Goal: Check status: Check status

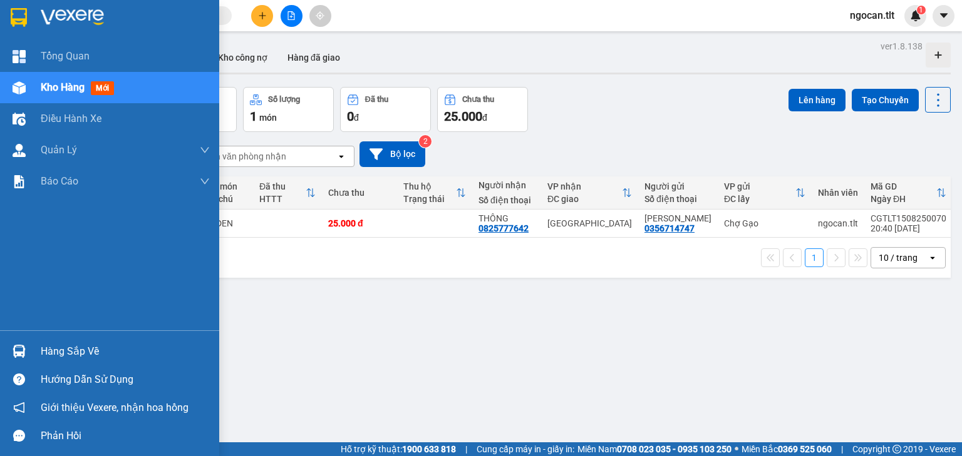
click at [29, 20] on div at bounding box center [19, 17] width 22 height 22
click at [31, 348] on div "Hàng sắp về" at bounding box center [109, 351] width 219 height 28
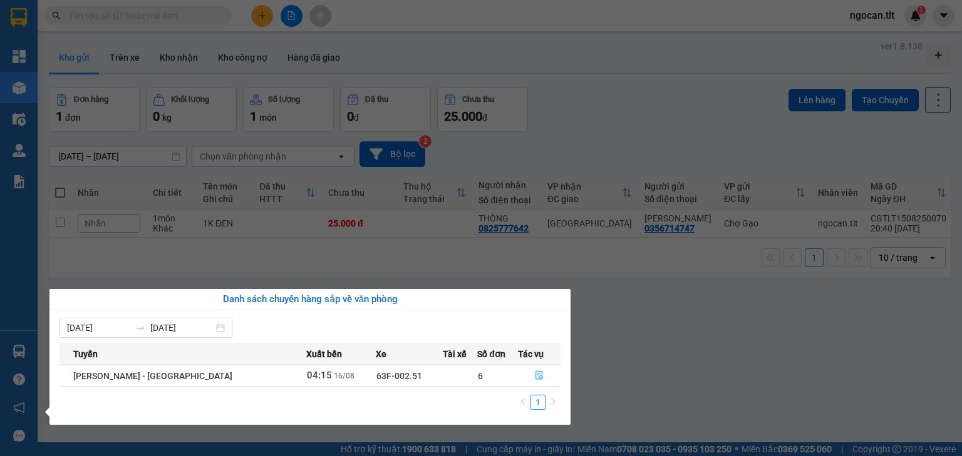
click at [30, 22] on div "[PERSON_NAME] Kho hàng mới Điều [PERSON_NAME] xe [PERSON_NAME] [PERSON_NAME] [P…" at bounding box center [19, 228] width 38 height 456
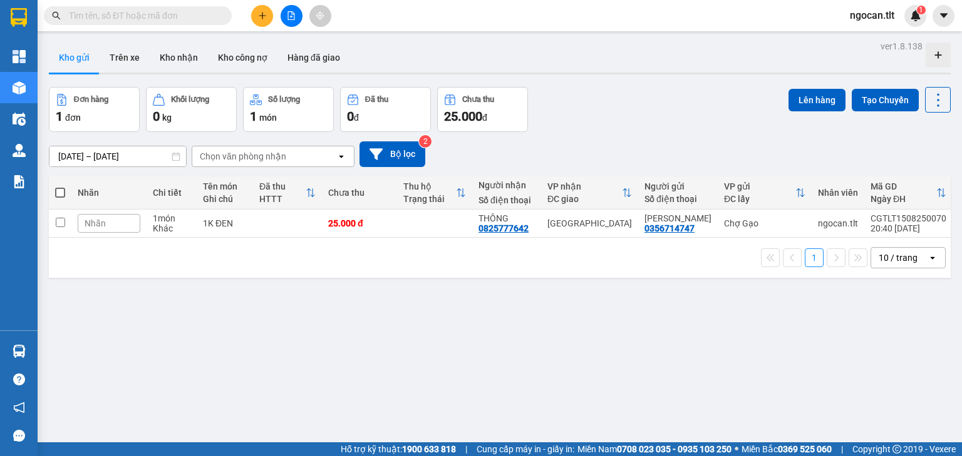
click at [263, 245] on div "1 10 / trang open" at bounding box center [500, 258] width 902 height 40
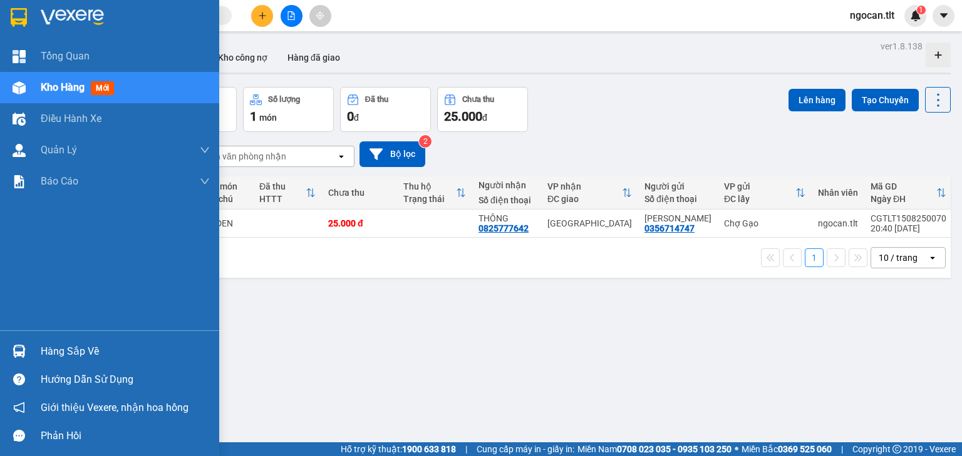
click at [31, 349] on div "Hàng sắp về" at bounding box center [109, 351] width 219 height 28
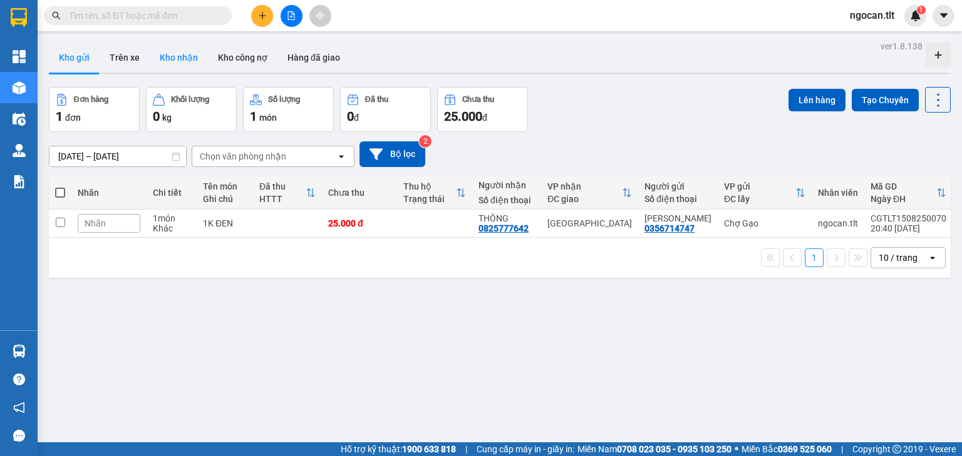
click at [191, 58] on section "Kết quả [PERSON_NAME] ( 0 ) Bộ lọc Gửi 3 ngày gần nhất No Data ngocan.tlt 1 [PE…" at bounding box center [481, 228] width 962 height 456
click at [190, 55] on button "Kho nhận" at bounding box center [179, 58] width 58 height 30
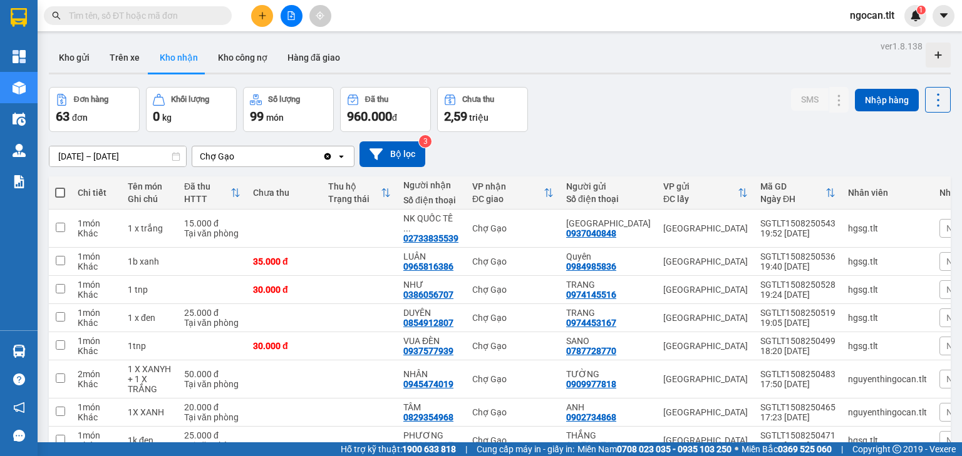
click at [641, 130] on div "Đơn hàng 63 đơn [PERSON_NAME] 0 kg Số [PERSON_NAME] 99 món Đã thu 960.000 [PERS…" at bounding box center [500, 109] width 902 height 45
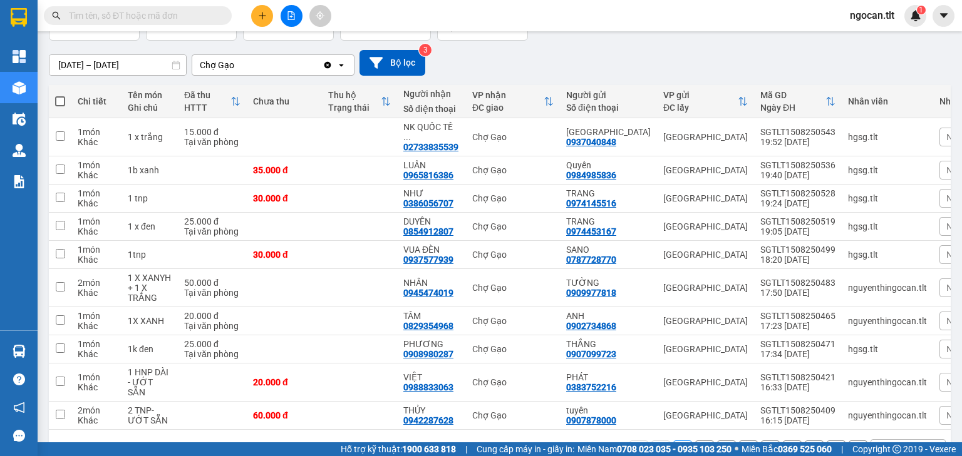
scroll to position [113, 0]
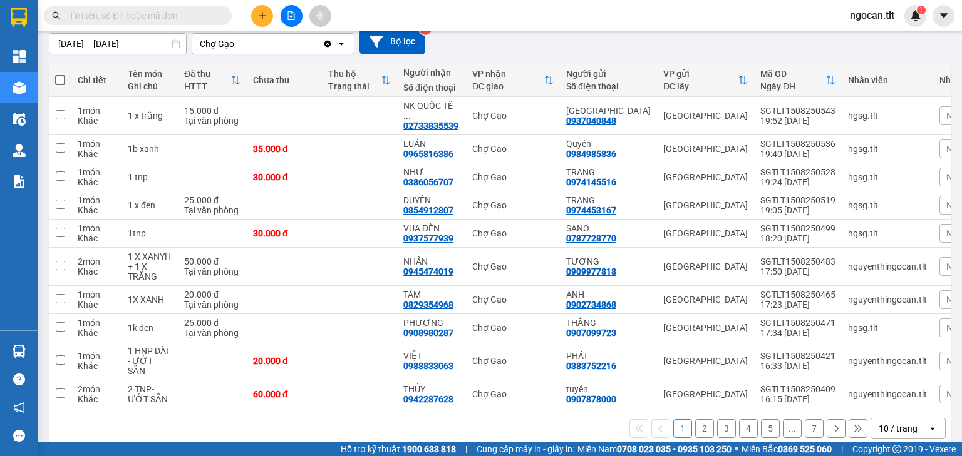
click at [913, 419] on div "10 / trang" at bounding box center [899, 429] width 56 height 20
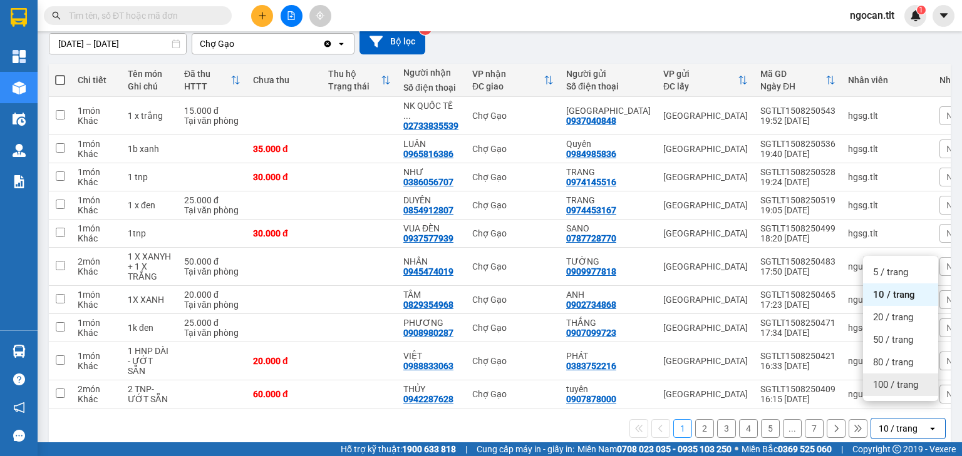
click at [903, 383] on span "100 / trang" at bounding box center [895, 385] width 45 height 13
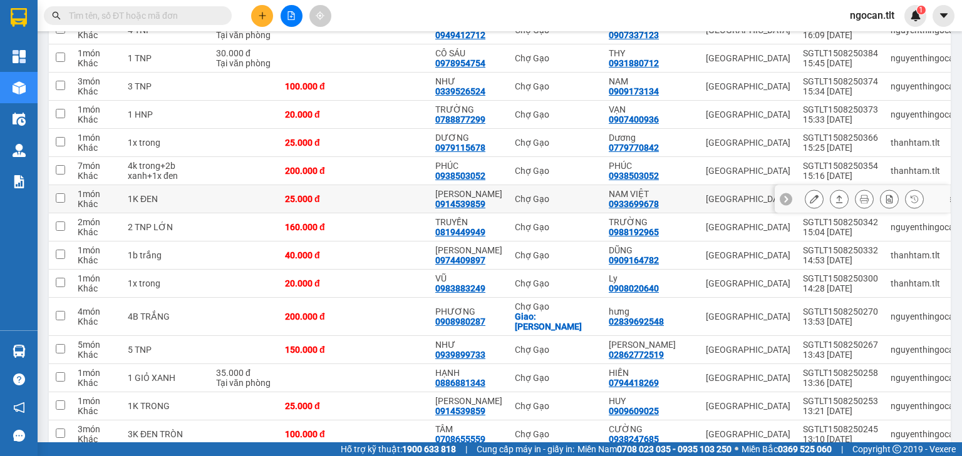
scroll to position [580, 0]
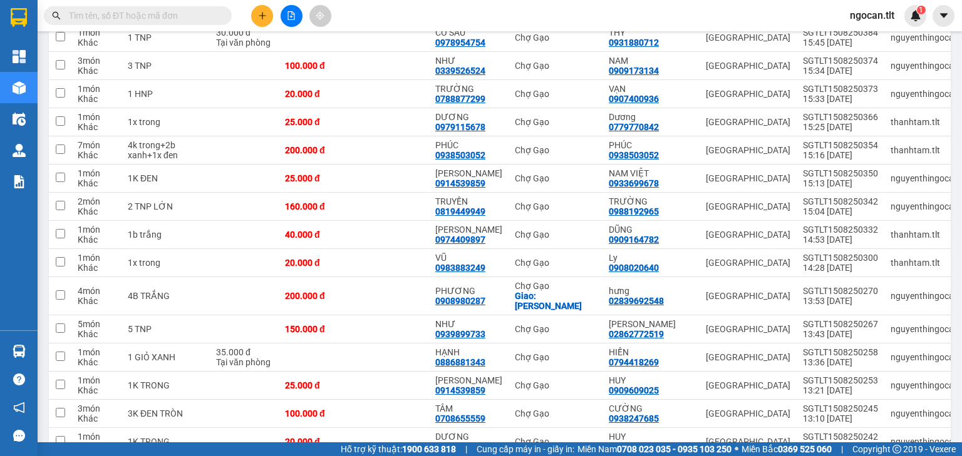
click at [163, 19] on input "text" at bounding box center [143, 16] width 148 height 14
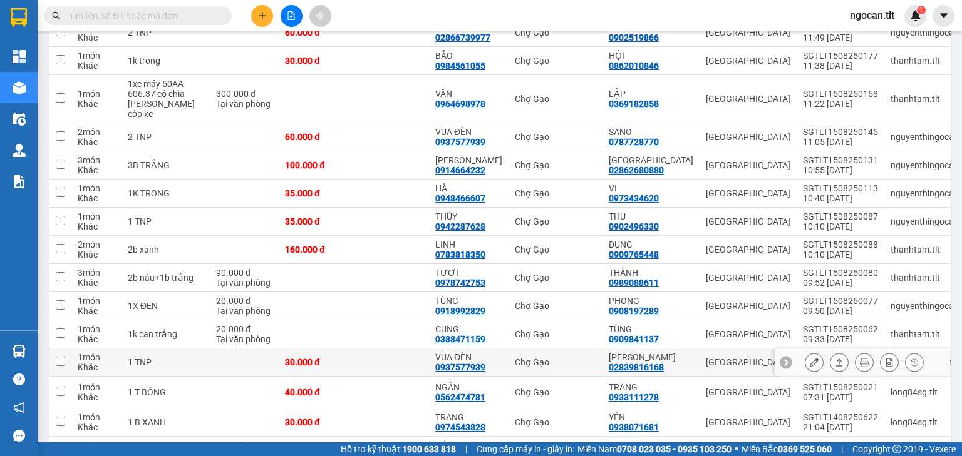
scroll to position [1282, 0]
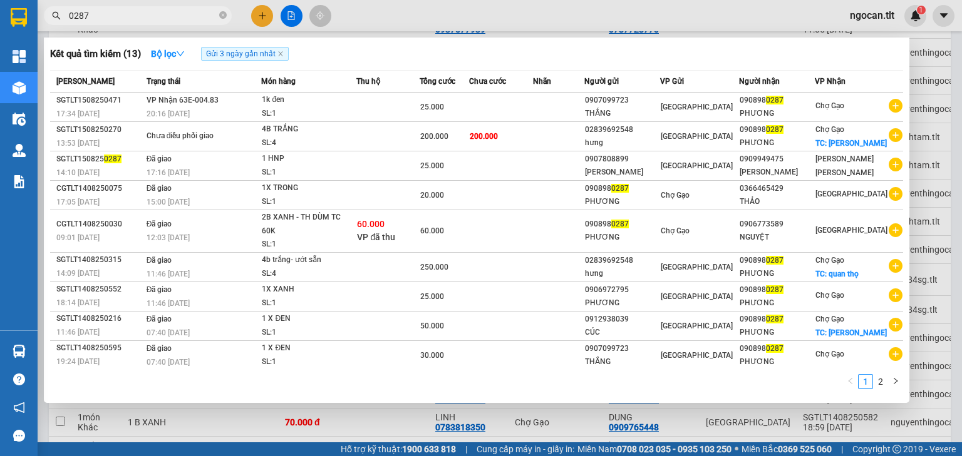
type input "0287"
click at [934, 249] on div at bounding box center [481, 228] width 962 height 456
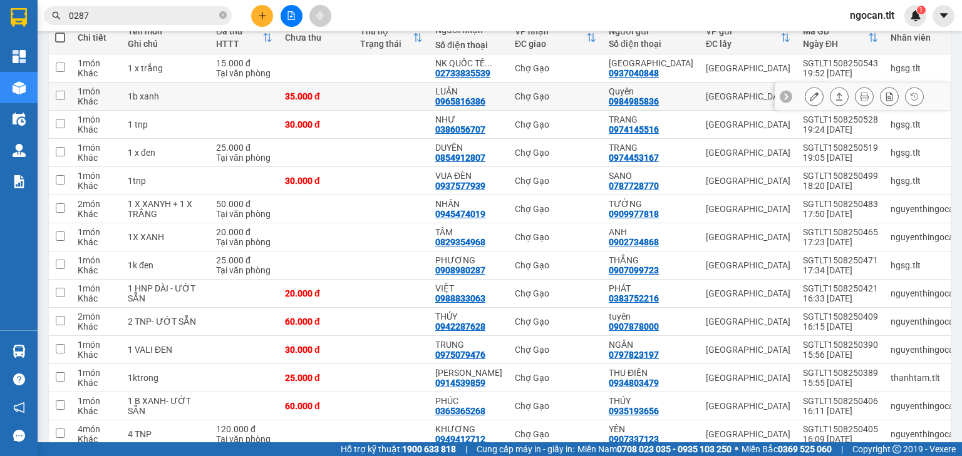
scroll to position [0, 0]
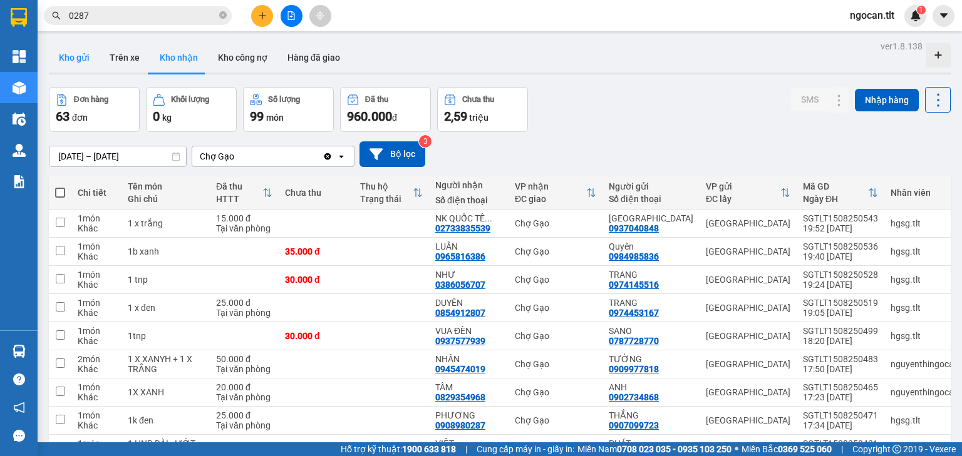
click at [73, 65] on button "Kho gửi" at bounding box center [74, 58] width 51 height 30
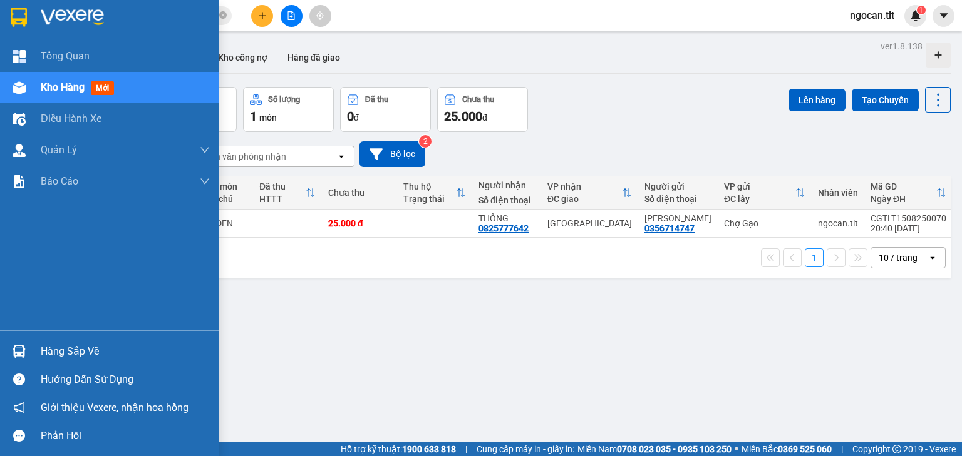
click at [35, 342] on div "Hàng sắp về" at bounding box center [109, 351] width 219 height 28
